Goal: Find specific page/section: Find specific page/section

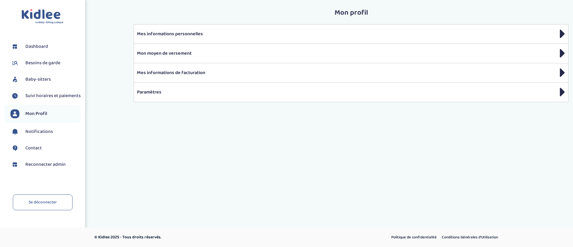
click at [46, 99] on span "Suivi horaires et paiements" at bounding box center [52, 95] width 55 height 7
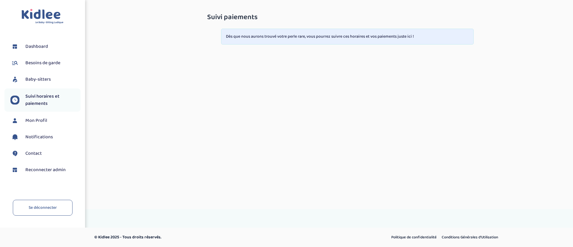
click at [42, 65] on span "Besoins de garde" at bounding box center [42, 62] width 35 height 7
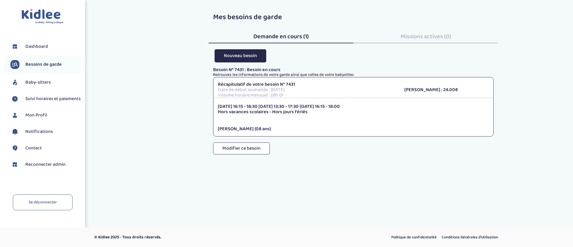
click at [53, 168] on span "Reconnecter admin" at bounding box center [45, 164] width 40 height 7
